Goal: Task Accomplishment & Management: Manage account settings

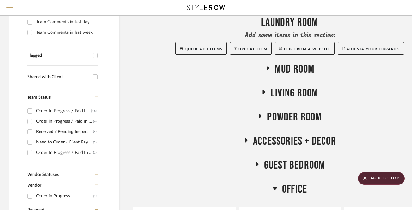
scroll to position [154, 0]
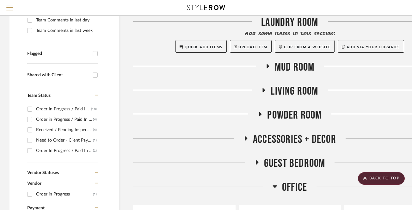
click at [255, 161] on icon at bounding box center [257, 162] width 8 height 5
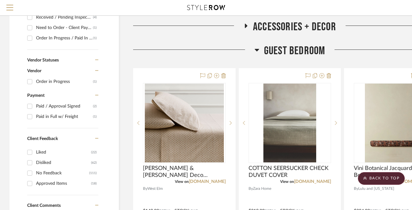
scroll to position [272, 0]
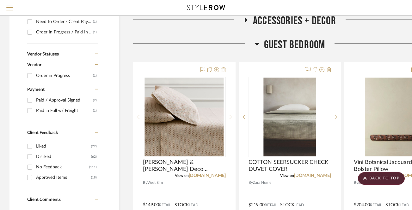
click at [257, 44] on icon at bounding box center [256, 44] width 4 height 3
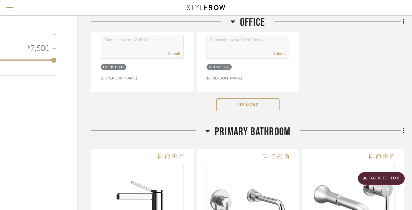
scroll to position [1104, 42]
click at [257, 99] on button "See More" at bounding box center [247, 104] width 63 height 13
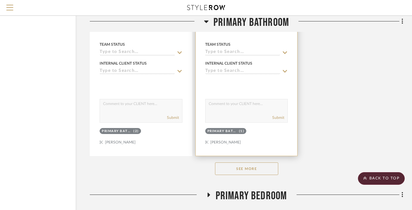
scroll to position [1942, 43]
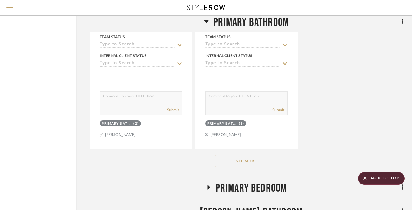
click at [246, 156] on button "See More" at bounding box center [246, 161] width 63 height 13
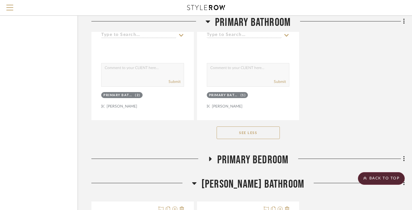
scroll to position [1965, 42]
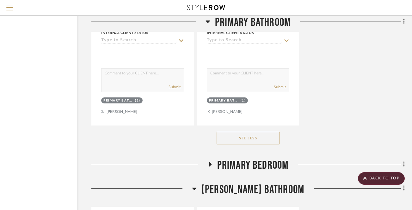
click at [208, 162] on icon at bounding box center [210, 164] width 8 height 5
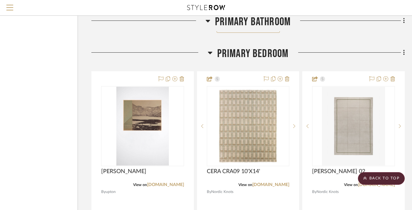
scroll to position [2080, 42]
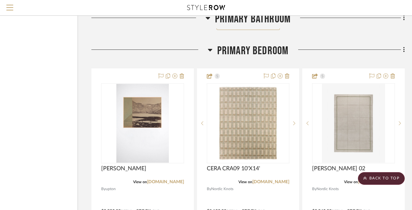
click at [210, 46] on icon at bounding box center [210, 50] width 5 height 8
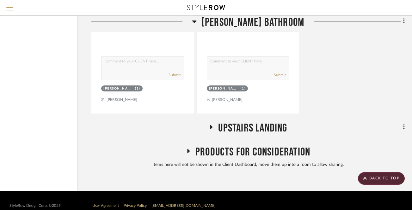
scroll to position [2336, 42]
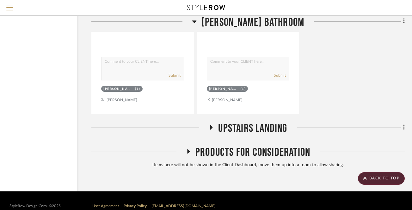
click at [210, 125] on icon at bounding box center [211, 127] width 3 height 4
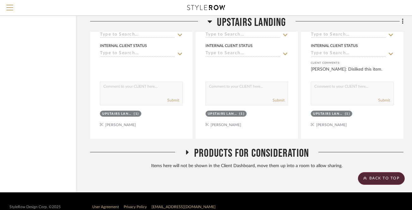
scroll to position [2620, 43]
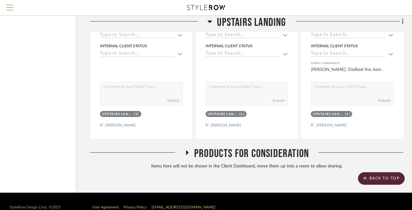
click at [186, 151] on icon at bounding box center [187, 153] width 3 height 4
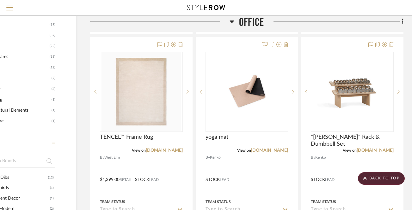
scroll to position [599, 43]
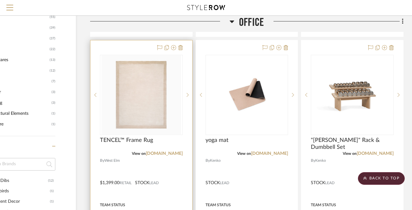
click at [128, 46] on div at bounding box center [141, 178] width 102 height 276
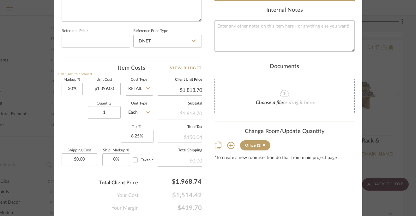
scroll to position [359, 0]
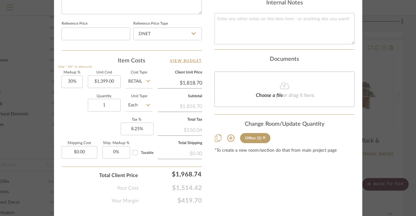
click at [228, 134] on icon at bounding box center [231, 138] width 8 height 8
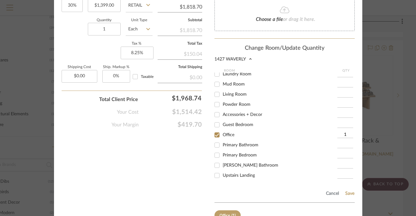
scroll to position [441, 0]
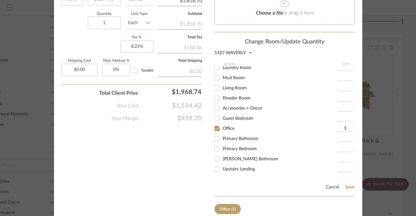
click at [216, 164] on input "Upstairs Landing" at bounding box center [217, 169] width 10 height 10
checkbox input "true"
type input "1"
click at [214, 123] on input "Office" at bounding box center [217, 128] width 10 height 10
checkbox input "false"
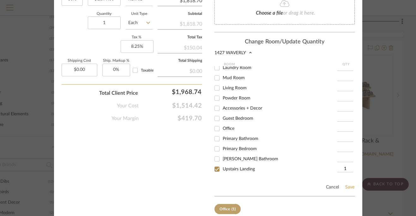
click at [349, 184] on button "Save" at bounding box center [350, 186] width 10 height 5
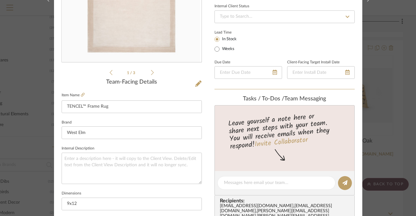
scroll to position [114, 0]
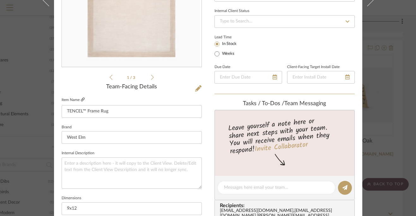
click at [81, 99] on icon at bounding box center [83, 99] width 4 height 4
click at [196, 88] on icon at bounding box center [198, 88] width 6 height 6
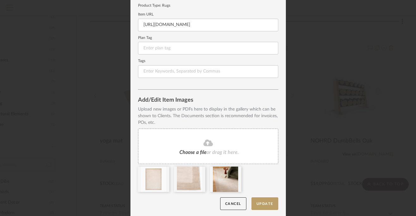
scroll to position [0, 0]
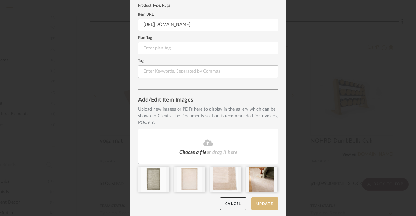
click at [263, 201] on button "Update" at bounding box center [265, 203] width 27 height 13
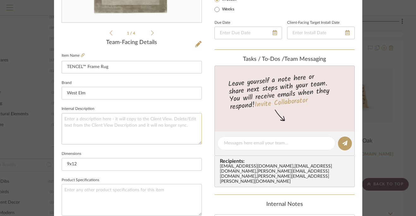
scroll to position [158, 0]
click at [121, 114] on textarea at bounding box center [132, 127] width 140 height 31
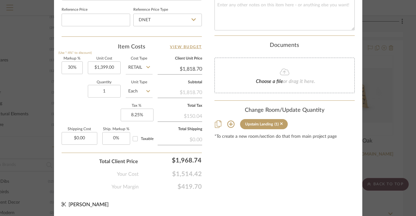
type textarea "Color Celadon"
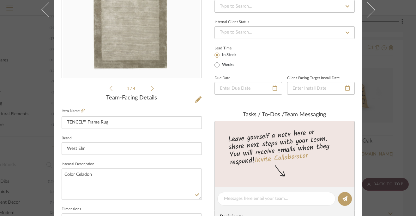
scroll to position [106, 0]
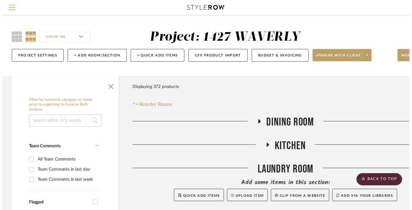
scroll to position [599, 43]
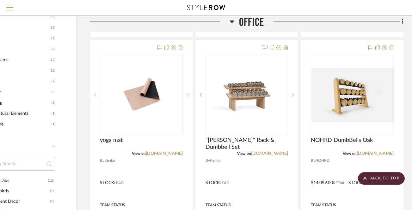
click at [234, 21] on icon at bounding box center [231, 22] width 5 height 8
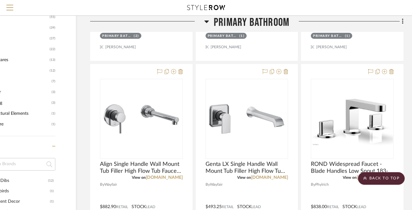
click at [205, 21] on icon at bounding box center [206, 22] width 4 height 3
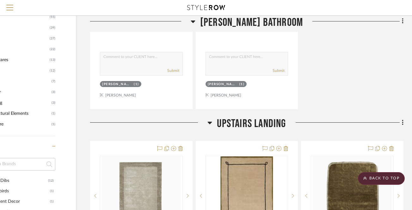
click at [195, 19] on icon at bounding box center [193, 22] width 5 height 8
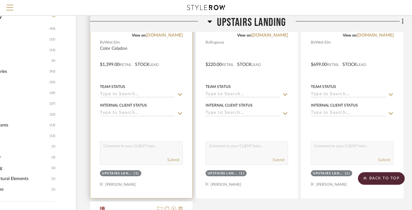
scroll to position [521, 43]
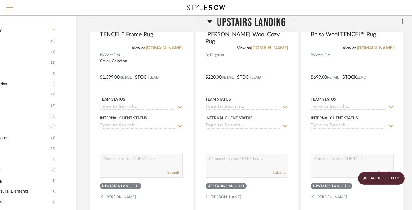
click at [210, 23] on icon at bounding box center [209, 22] width 5 height 8
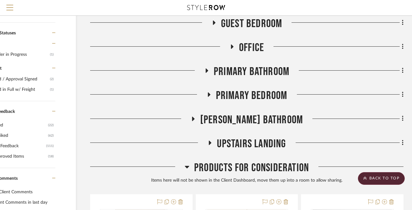
scroll to position [291, 43]
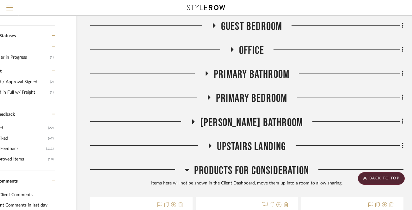
click at [209, 97] on icon at bounding box center [209, 97] width 3 height 4
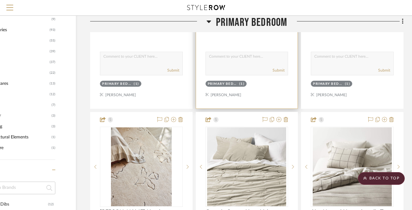
scroll to position [493, 43]
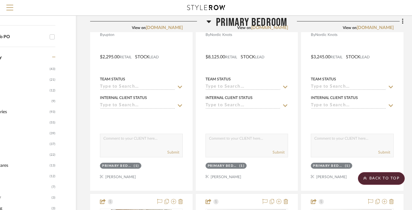
click at [208, 20] on icon at bounding box center [208, 22] width 5 height 8
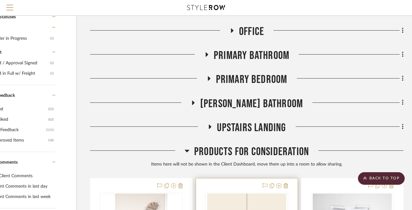
scroll to position [283, 43]
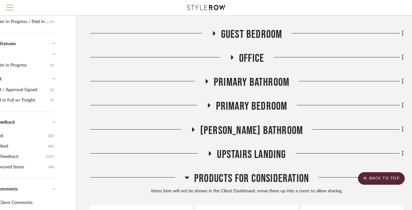
click at [214, 34] on icon at bounding box center [214, 33] width 8 height 5
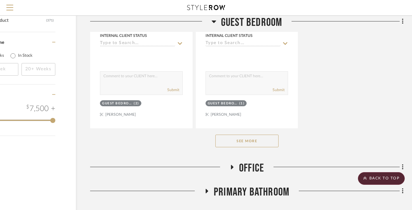
scroll to position [1056, 43]
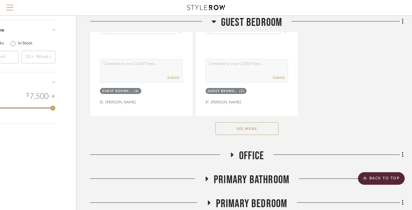
click at [241, 126] on button "See More" at bounding box center [246, 129] width 63 height 13
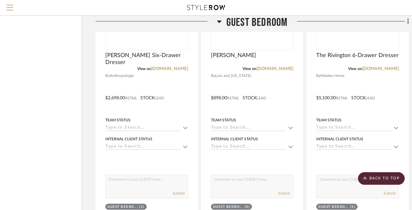
scroll to position [4872, 38]
